Goal: Task Accomplishment & Management: Use online tool/utility

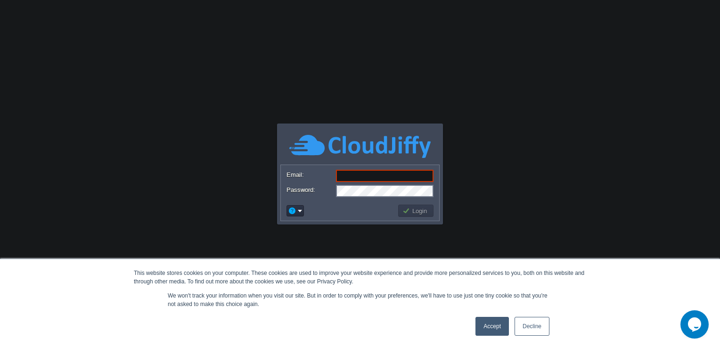
type input "dhanraj.muthiyan@aetherti.com"
click at [470, 125] on body "This website stores cookies on your computer. These cookies are used to improve…" at bounding box center [360, 174] width 720 height 348
click at [485, 331] on link "Accept" at bounding box center [492, 326] width 33 height 19
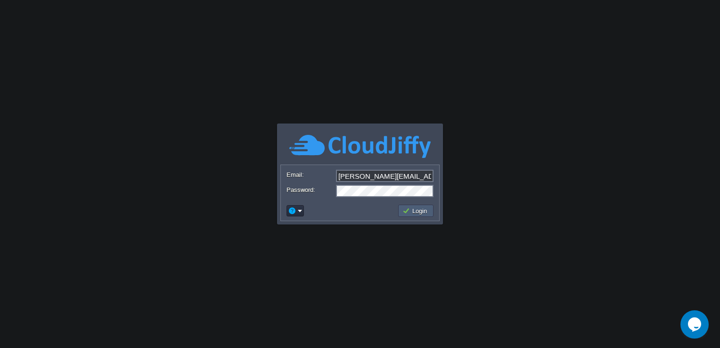
click at [419, 205] on td "Login" at bounding box center [415, 211] width 35 height 12
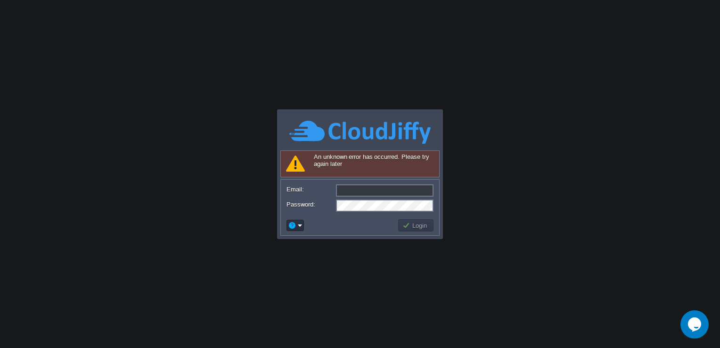
type input "dhanraj.muthiyan@aetherti.com"
click at [412, 220] on td "Login" at bounding box center [415, 225] width 35 height 12
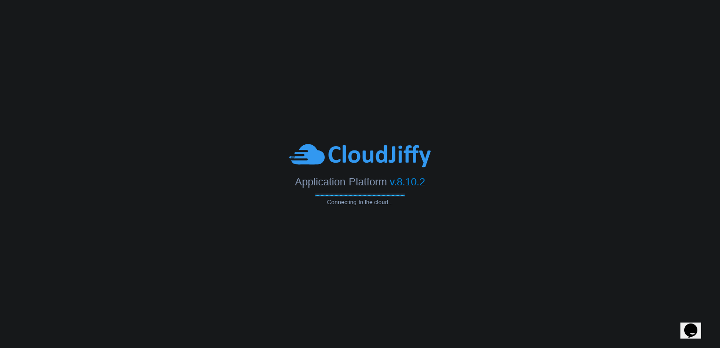
click at [28, 54] on body "Application Platform v.8.10.2 Connecting to the cloud..." at bounding box center [360, 174] width 720 height 348
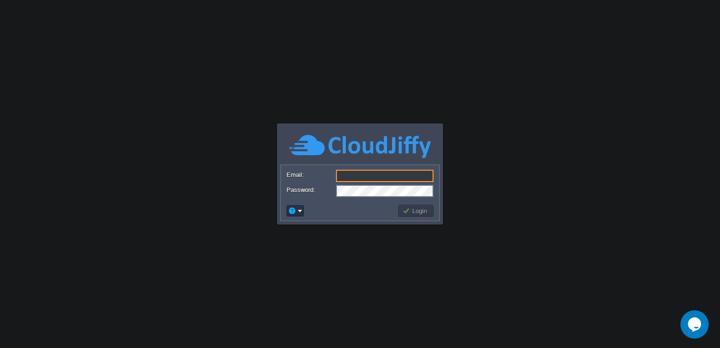
type input "[PERSON_NAME][EMAIL_ADDRESS][PERSON_NAME][DOMAIN_NAME]"
click at [419, 210] on button "Login" at bounding box center [416, 210] width 27 height 8
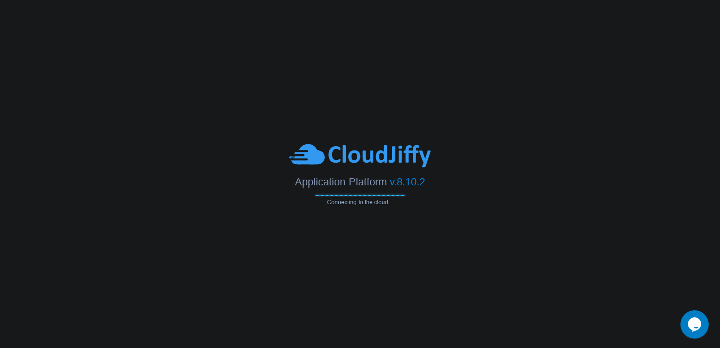
drag, startPoint x: 583, startPoint y: 208, endPoint x: 571, endPoint y: 171, distance: 38.5
click at [583, 208] on body "Application Platform v.8.10.2 Connecting to the cloud... Email: dhanraj.muthiya…" at bounding box center [360, 174] width 720 height 348
drag, startPoint x: 396, startPoint y: 4, endPoint x: 410, endPoint y: 31, distance: 30.1
click at [410, 31] on body "Application Platform v.8.10.2 Connecting to the cloud... Email: dhanraj.muthiya…" at bounding box center [360, 174] width 720 height 348
click at [42, 71] on body "Application Platform v.8.10.2 Connecting to the cloud... Email: dhanraj.muthiya…" at bounding box center [360, 174] width 720 height 348
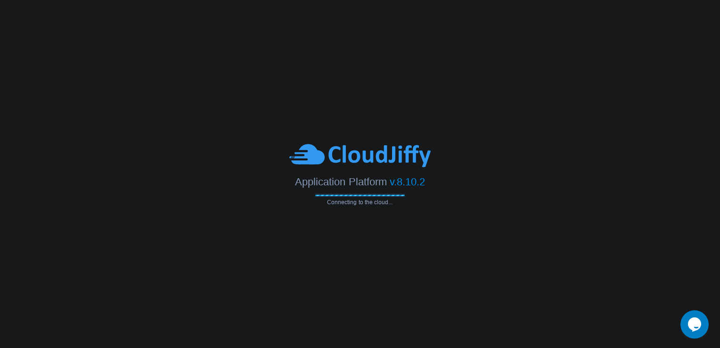
click at [290, 270] on body "Application Platform v.8.10.2 Connecting to the cloud..." at bounding box center [360, 174] width 720 height 348
click at [694, 319] on icon "Chat widget" at bounding box center [694, 324] width 13 height 14
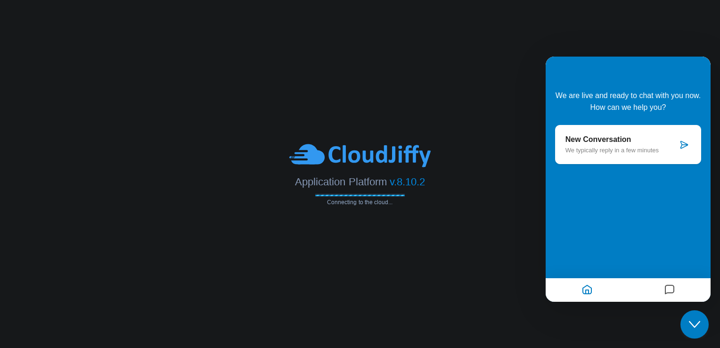
click at [664, 279] on div at bounding box center [628, 290] width 165 height 24
click at [668, 284] on icon "Messages" at bounding box center [669, 290] width 11 height 18
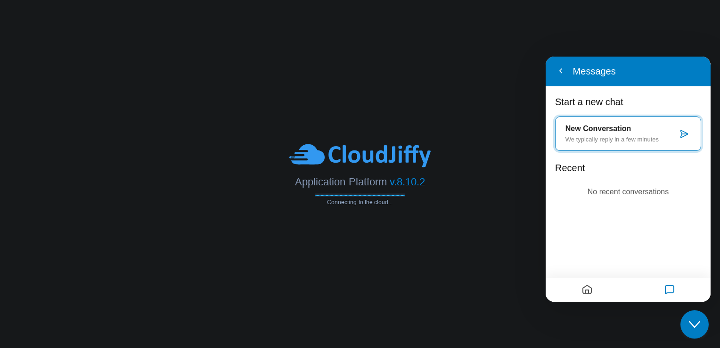
click at [598, 290] on div at bounding box center [587, 290] width 82 height 18
click at [594, 288] on button "Home" at bounding box center [587, 290] width 16 height 18
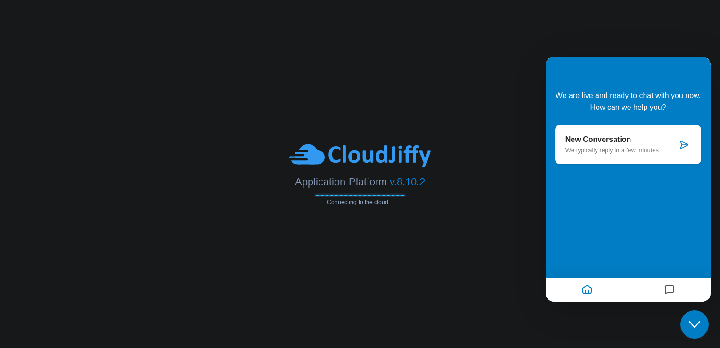
click at [466, 174] on div "Application Platform v.8.10.2" at bounding box center [360, 178] width 720 height 19
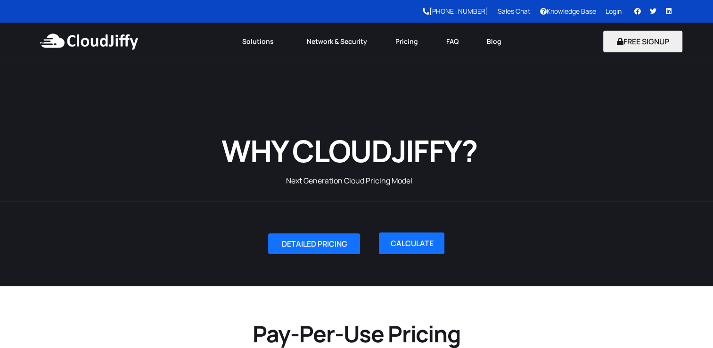
click at [613, 8] on link "Login" at bounding box center [614, 11] width 16 height 9
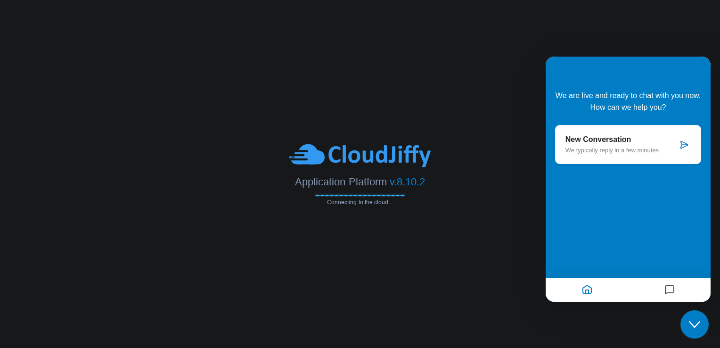
click at [697, 318] on button "Close Chat This icon closes the chat window." at bounding box center [695, 324] width 28 height 28
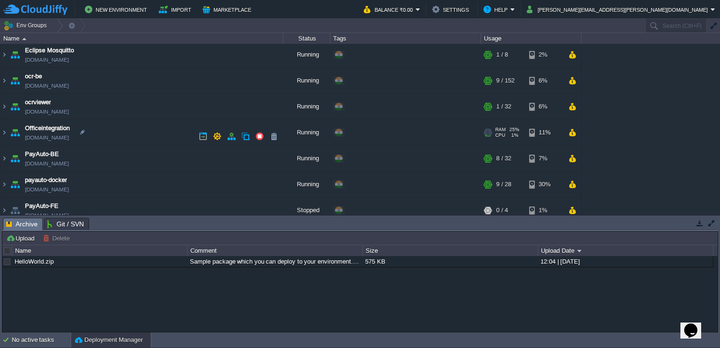
scroll to position [283, 0]
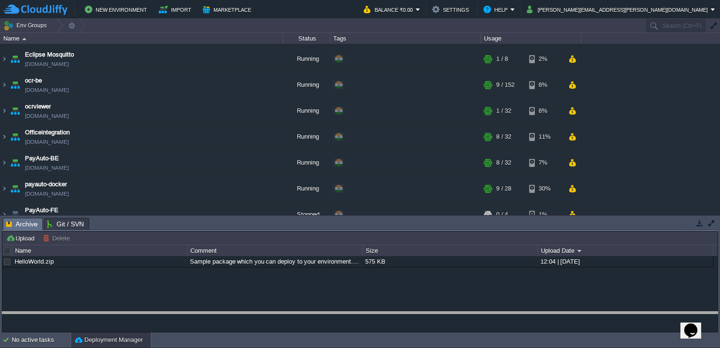
drag, startPoint x: 560, startPoint y: 226, endPoint x: 573, endPoint y: 320, distance: 94.7
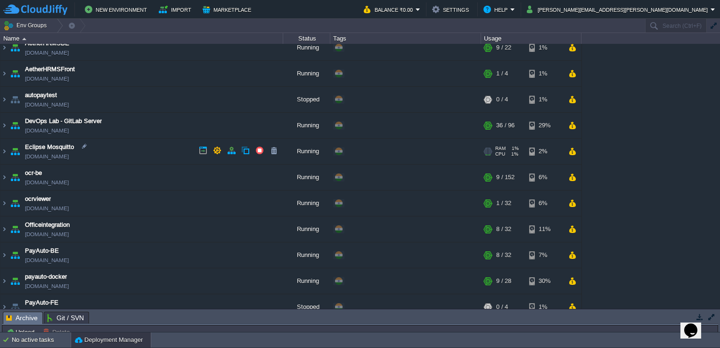
scroll to position [175, 0]
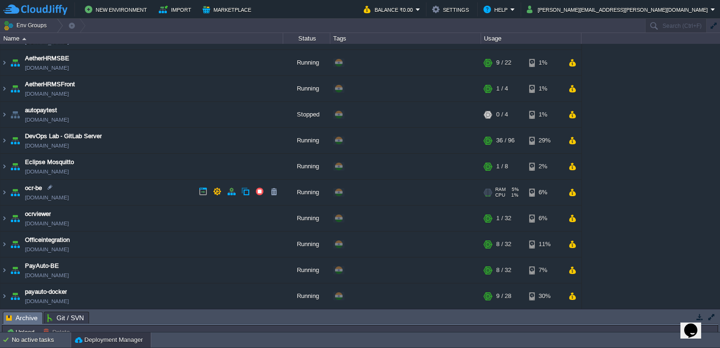
click at [47, 193] on link "ocr-be.cloudjiffy.net" at bounding box center [47, 197] width 44 height 9
click at [2, 191] on img at bounding box center [4, 192] width 8 height 25
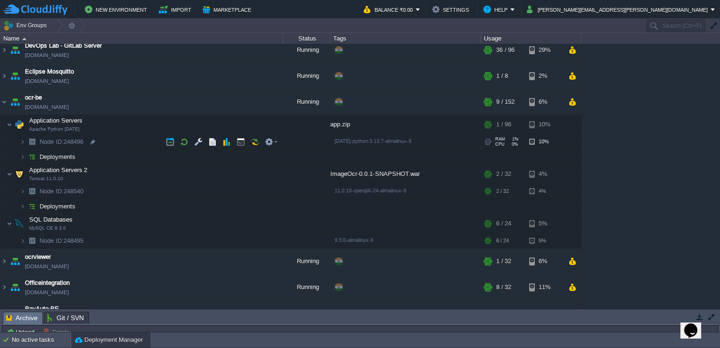
scroll to position [270, 0]
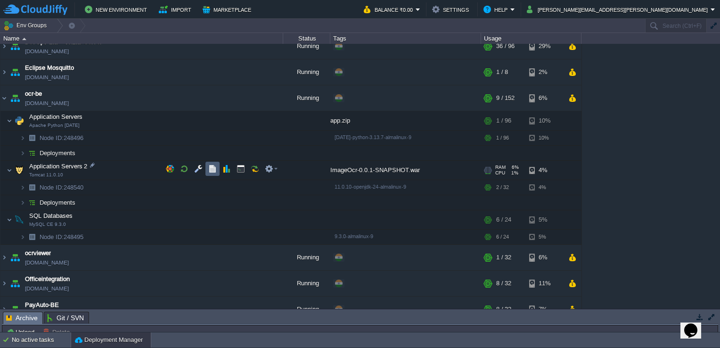
click at [209, 167] on button "button" at bounding box center [212, 169] width 8 height 8
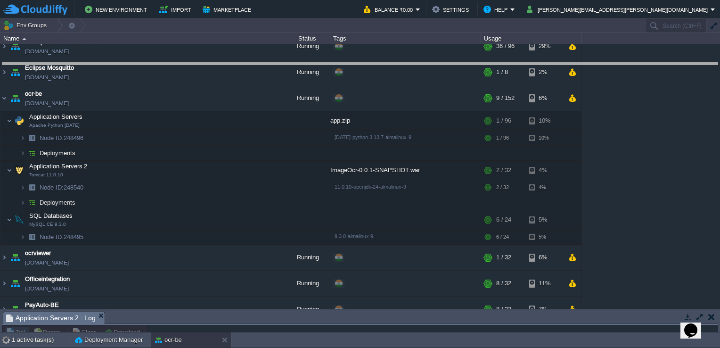
drag, startPoint x: 142, startPoint y: 320, endPoint x: 198, endPoint y: 66, distance: 259.7
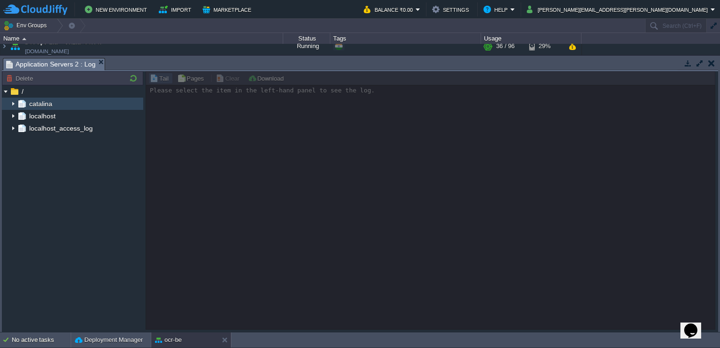
click at [57, 103] on div "catalina" at bounding box center [72, 104] width 141 height 12
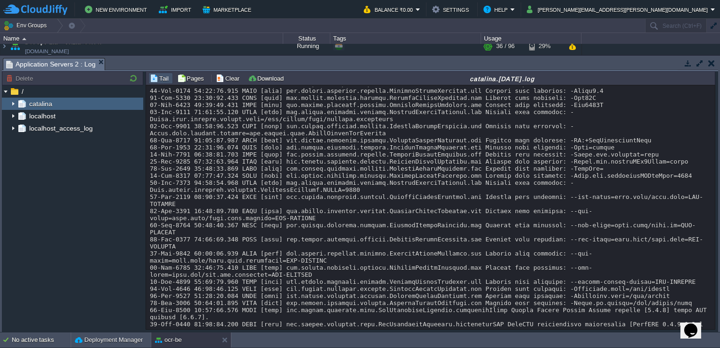
scroll to position [222, 0]
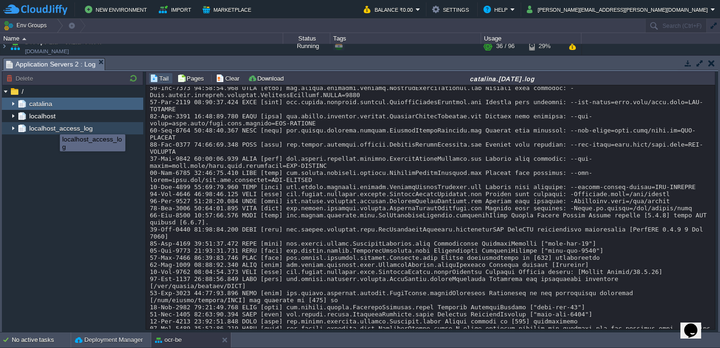
click at [53, 126] on span "localhost_access_log" at bounding box center [60, 128] width 67 height 8
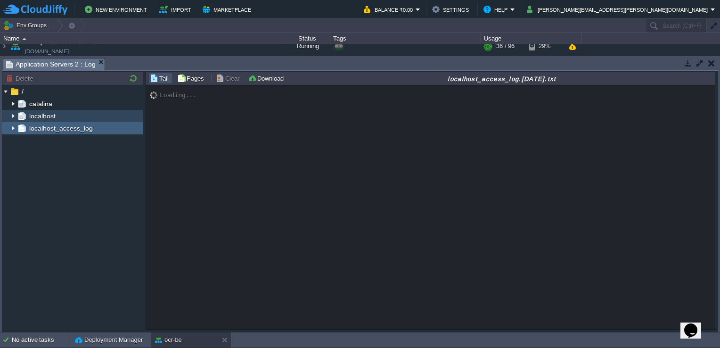
click at [62, 112] on div "localhost" at bounding box center [72, 116] width 141 height 12
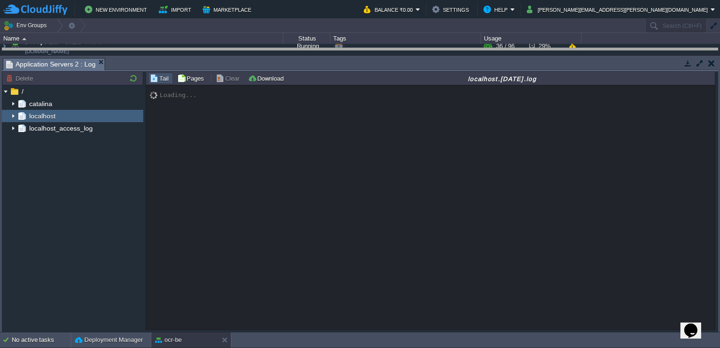
drag, startPoint x: 458, startPoint y: 66, endPoint x: 456, endPoint y: 52, distance: 13.7
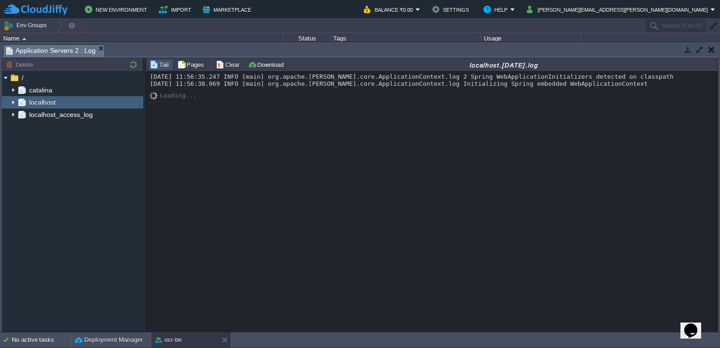
click at [340, 236] on div "16-Sep-2025 11:56:35.247 INFO [main] org.apache.catalina.core.ApplicationContex…" at bounding box center [432, 202] width 573 height 261
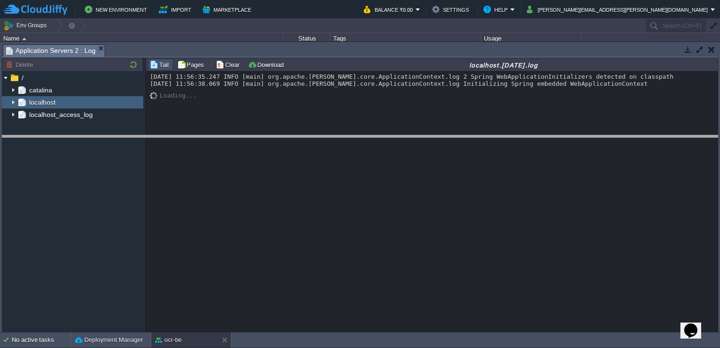
drag, startPoint x: 344, startPoint y: 53, endPoint x: 386, endPoint y: 229, distance: 180.9
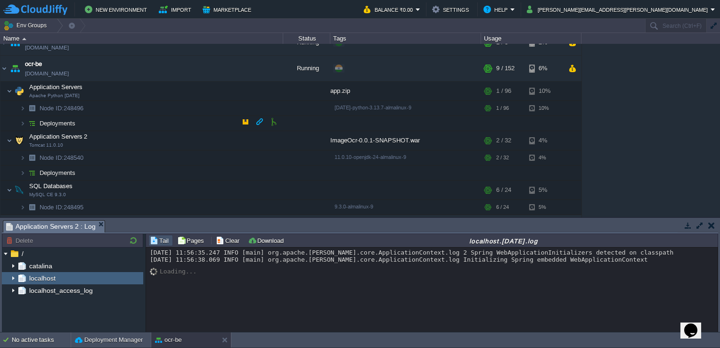
scroll to position [300, 0]
click at [25, 155] on img at bounding box center [31, 157] width 13 height 15
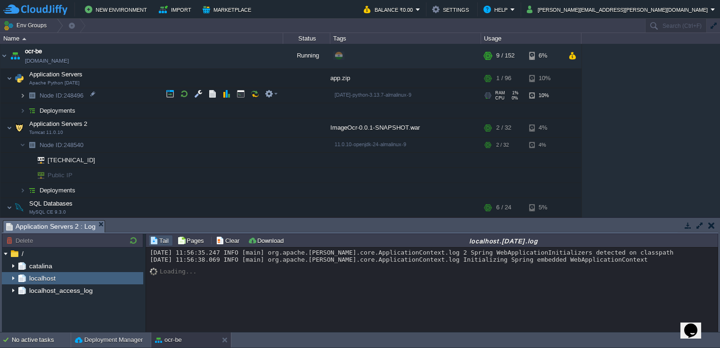
click at [23, 92] on img at bounding box center [23, 95] width 6 height 15
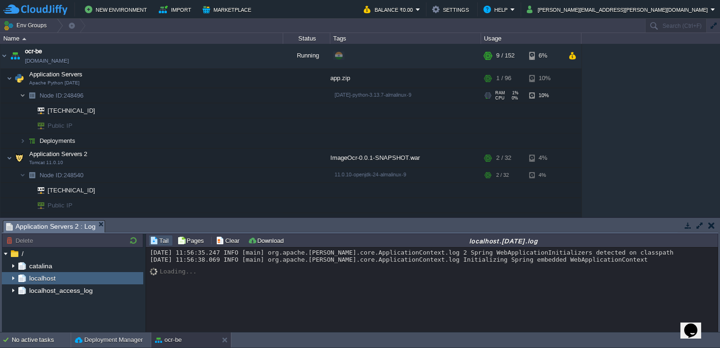
click at [23, 92] on img at bounding box center [23, 95] width 6 height 15
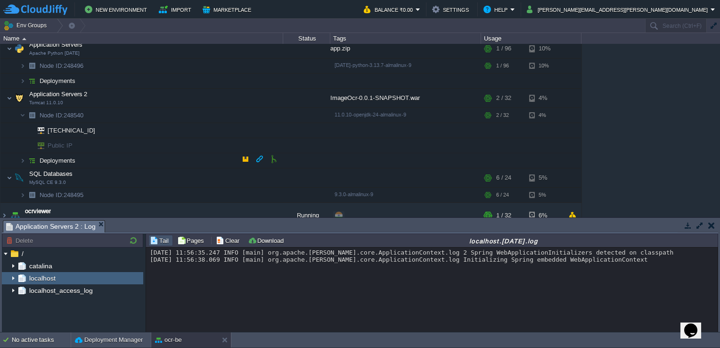
scroll to position [354, 0]
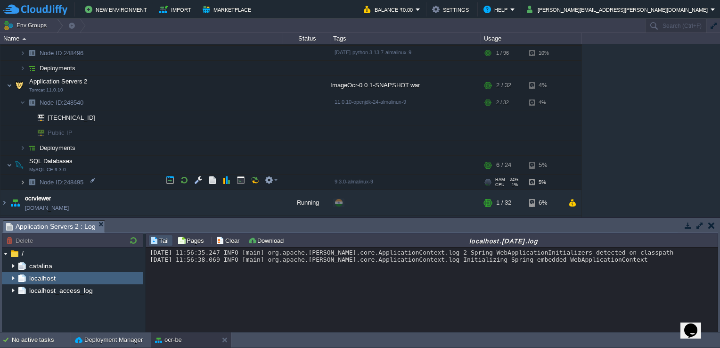
click at [21, 180] on img at bounding box center [23, 182] width 6 height 15
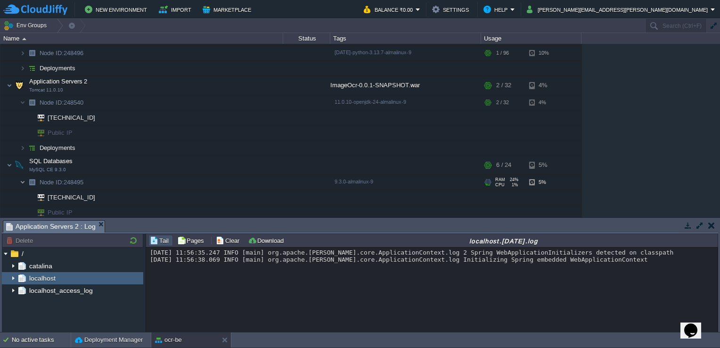
click at [21, 180] on img at bounding box center [23, 182] width 6 height 15
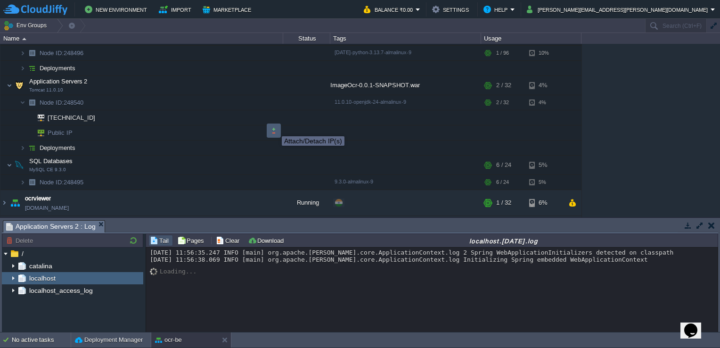
click at [275, 128] on button "button" at bounding box center [274, 130] width 8 height 8
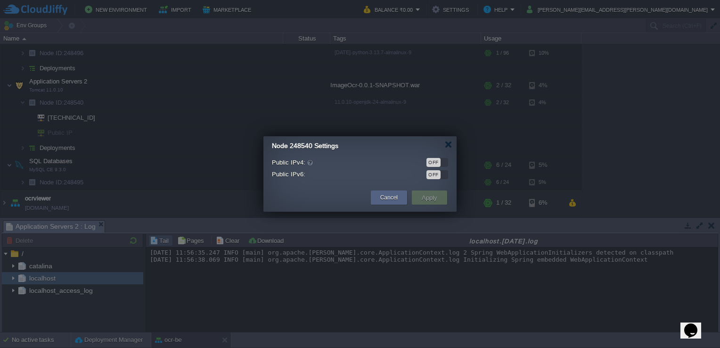
click at [439, 162] on div "OFF" at bounding box center [434, 162] width 14 height 9
click at [436, 201] on button "Apply" at bounding box center [429, 197] width 21 height 11
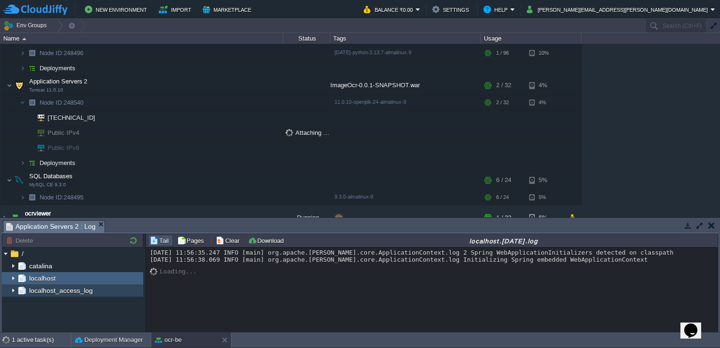
click at [62, 290] on span "localhost_access_log" at bounding box center [60, 290] width 67 height 8
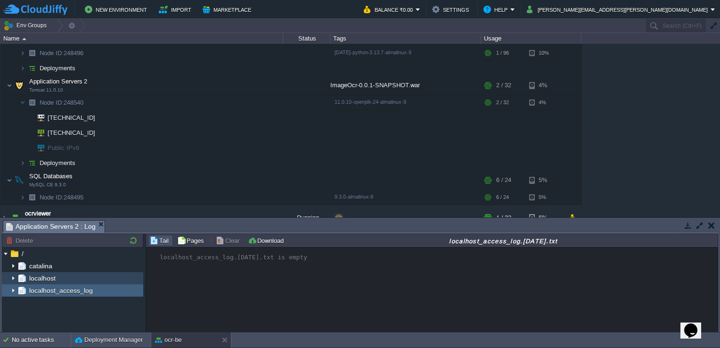
click at [89, 277] on div "localhost" at bounding box center [72, 278] width 141 height 12
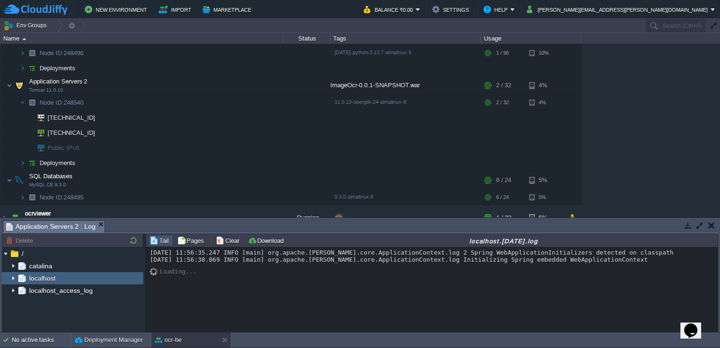
click at [710, 229] on button "button" at bounding box center [711, 225] width 7 height 8
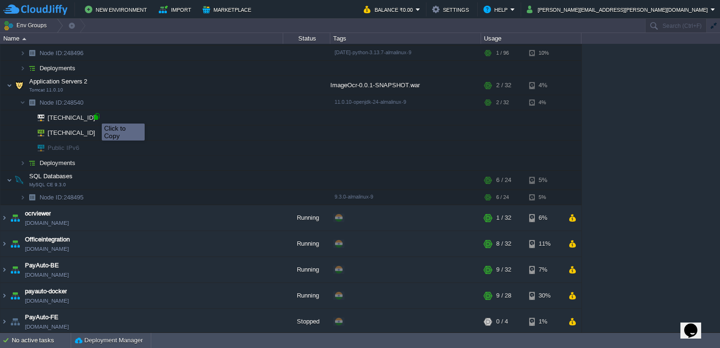
click at [95, 115] on div at bounding box center [96, 116] width 8 height 8
click at [169, 95] on td at bounding box center [170, 101] width 14 height 14
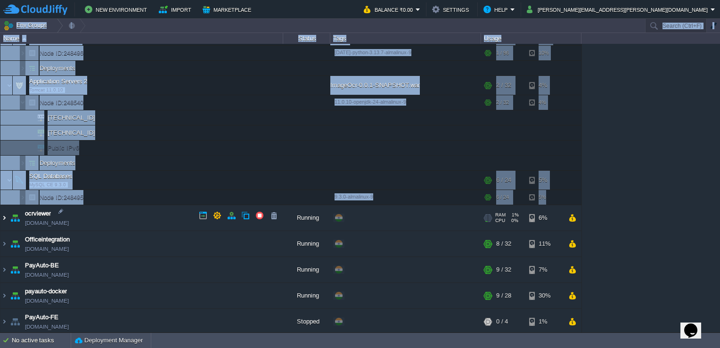
click at [0, 213] on html "New Environment Import Marketplace Bonus ₹0.00 Upgrade Account Balance ₹0.00 Se…" at bounding box center [360, 174] width 720 height 348
drag, startPoint x: -2, startPoint y: 213, endPoint x: 5, endPoint y: 217, distance: 7.8
click at [5, 217] on img at bounding box center [4, 217] width 8 height 25
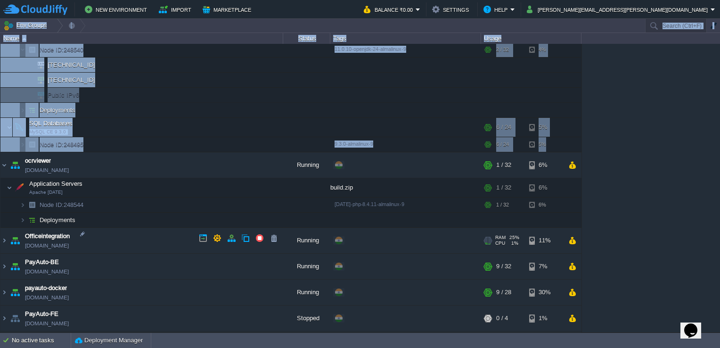
scroll to position [449, 0]
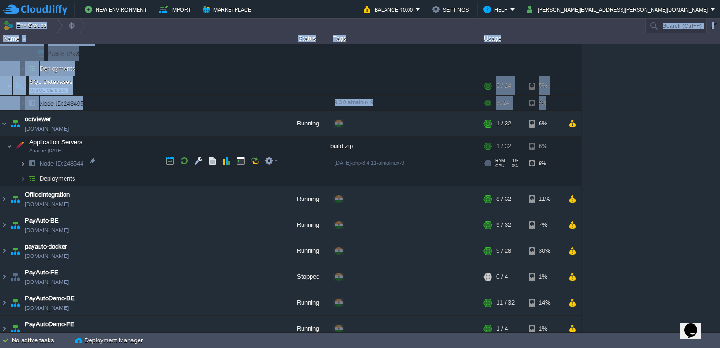
click at [24, 163] on img at bounding box center [23, 163] width 6 height 15
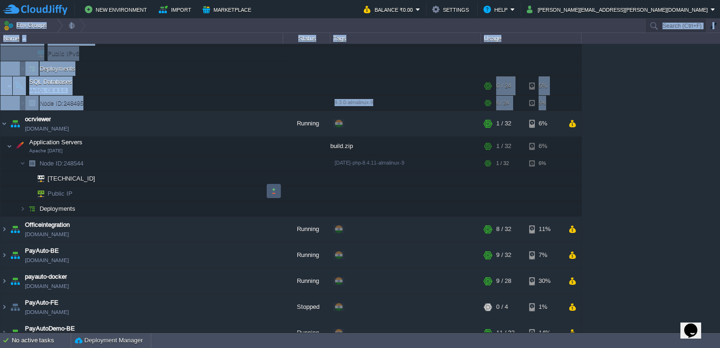
click at [274, 189] on button "button" at bounding box center [274, 191] width 8 height 8
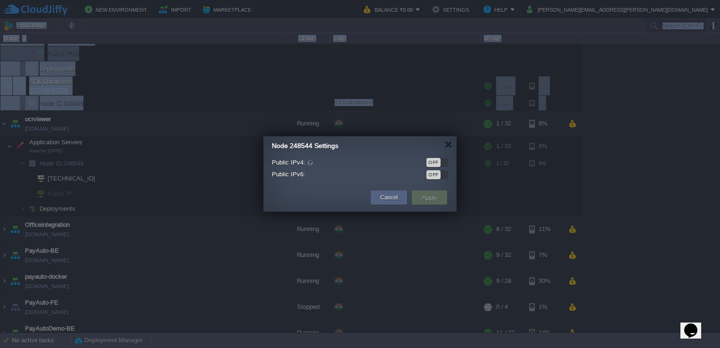
click at [435, 163] on div "OFF" at bounding box center [434, 162] width 14 height 9
click at [423, 195] on button "Apply" at bounding box center [429, 197] width 21 height 11
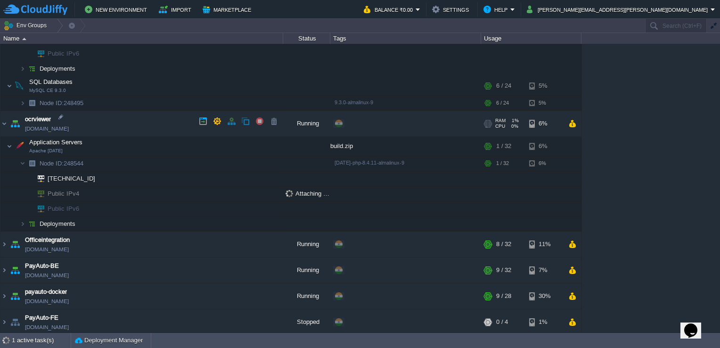
click at [107, 123] on td "ocrviewer ocrviewer.cloudjiffy.net" at bounding box center [141, 124] width 283 height 26
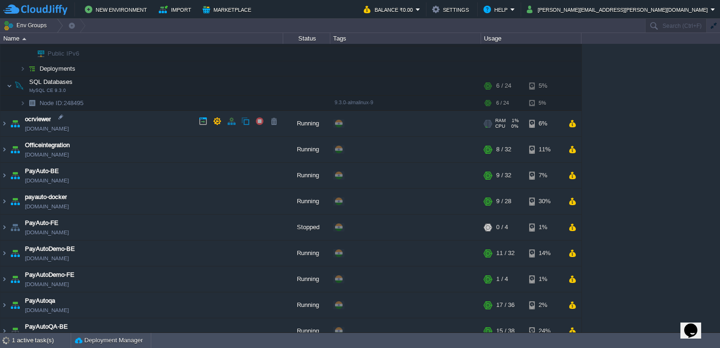
click at [107, 122] on td "ocrviewer ocrviewer.cloudjiffy.net" at bounding box center [141, 124] width 283 height 26
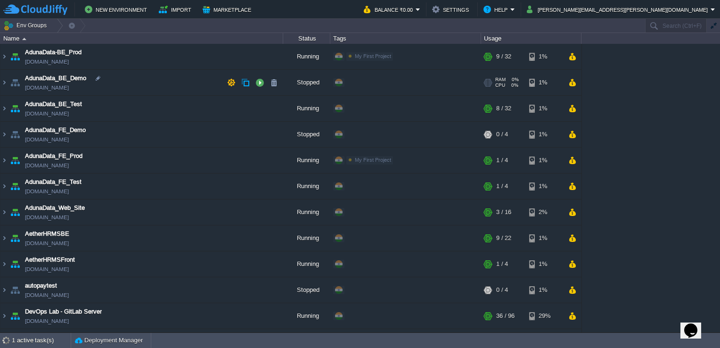
scroll to position [281, 0]
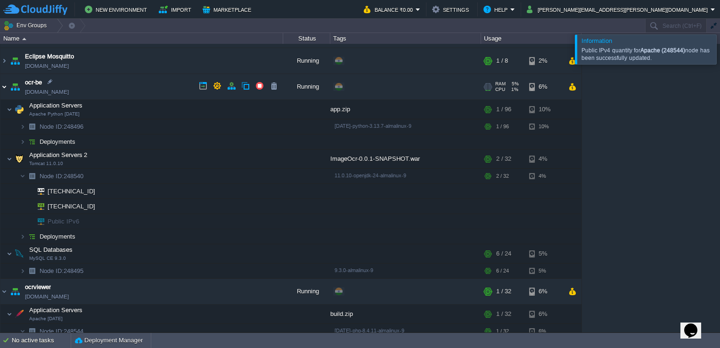
click at [5, 85] on img at bounding box center [4, 86] width 8 height 25
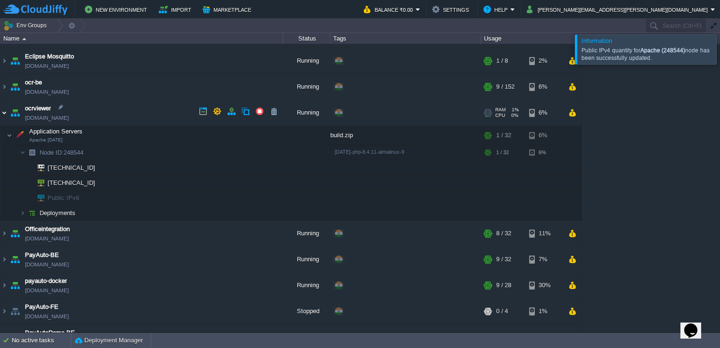
click at [8, 111] on img at bounding box center [4, 112] width 8 height 25
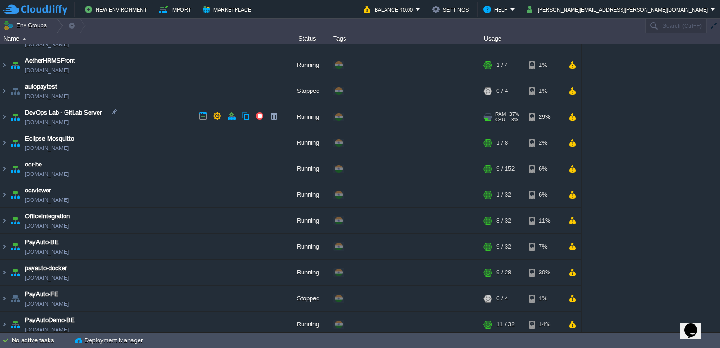
scroll to position [0, 0]
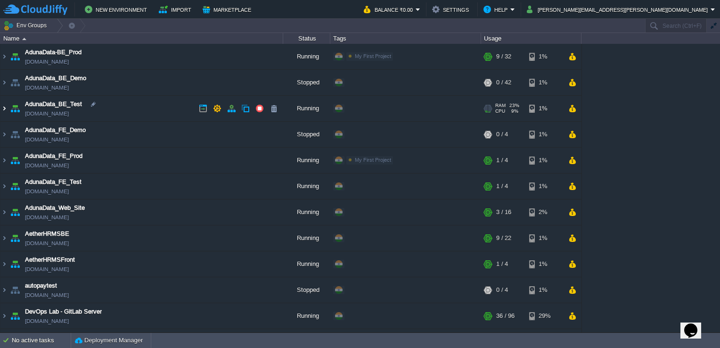
click at [5, 107] on img at bounding box center [4, 108] width 8 height 25
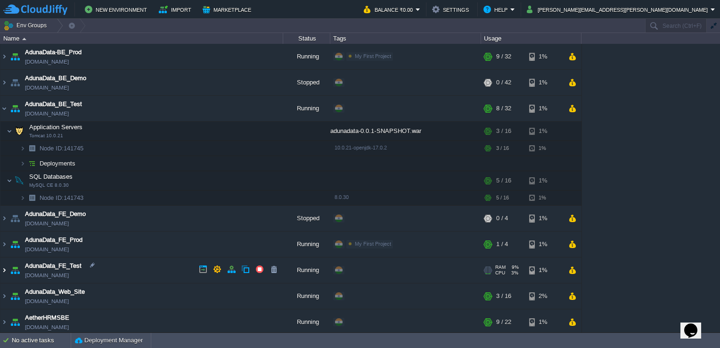
click at [7, 267] on img at bounding box center [4, 269] width 8 height 25
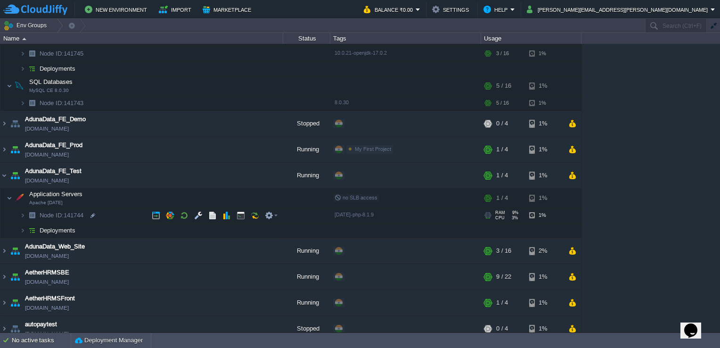
scroll to position [94, 0]
click at [26, 214] on img at bounding box center [31, 215] width 13 height 15
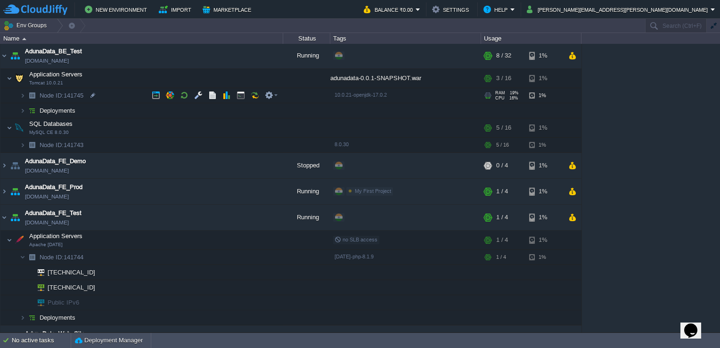
scroll to position [0, 0]
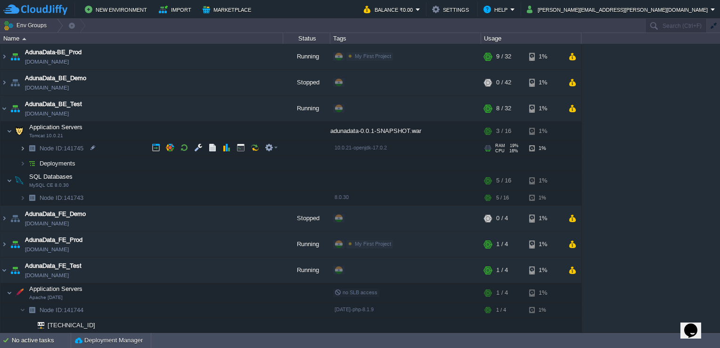
click at [23, 148] on img at bounding box center [23, 148] width 6 height 15
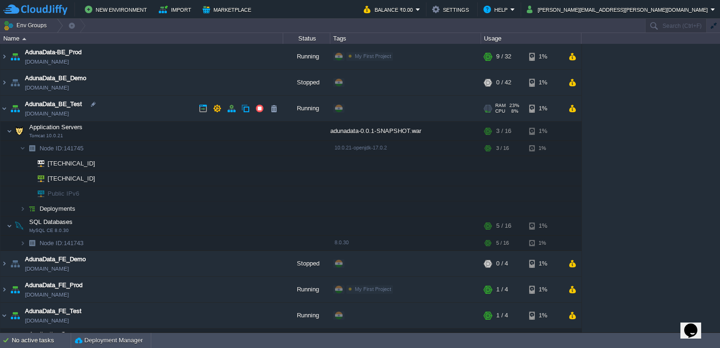
click at [9, 109] on img at bounding box center [14, 108] width 13 height 25
